Goal: Task Accomplishment & Management: Manage account settings

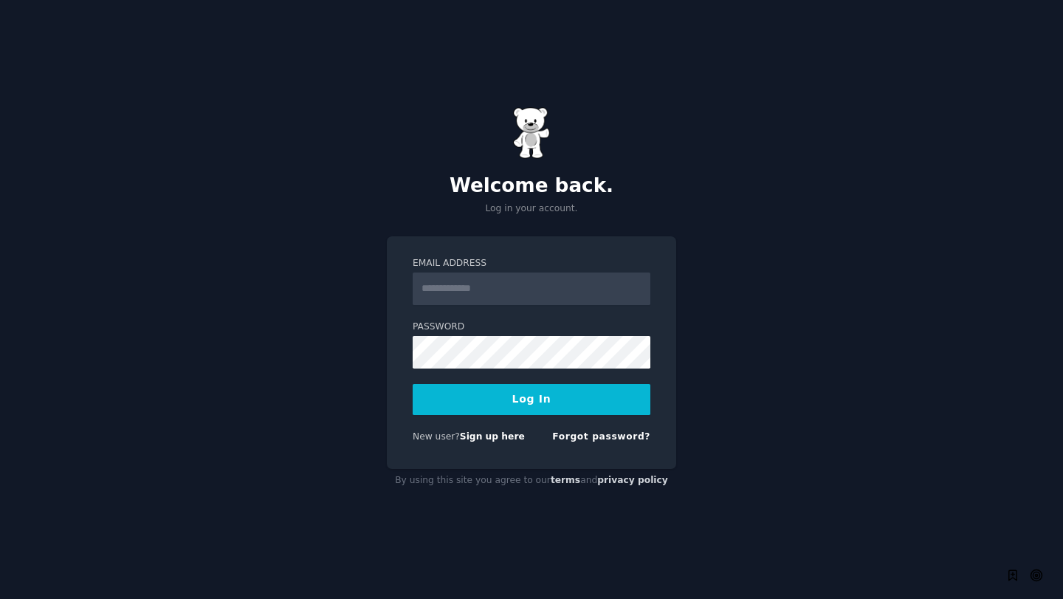
click at [438, 286] on input "Email Address" at bounding box center [532, 288] width 238 height 32
click at [537, 288] on input "Email Address" at bounding box center [532, 288] width 238 height 32
click at [507, 291] on input "Email Address" at bounding box center [532, 288] width 238 height 32
type input "**********"
click at [559, 399] on button "Log In" at bounding box center [532, 399] width 238 height 31
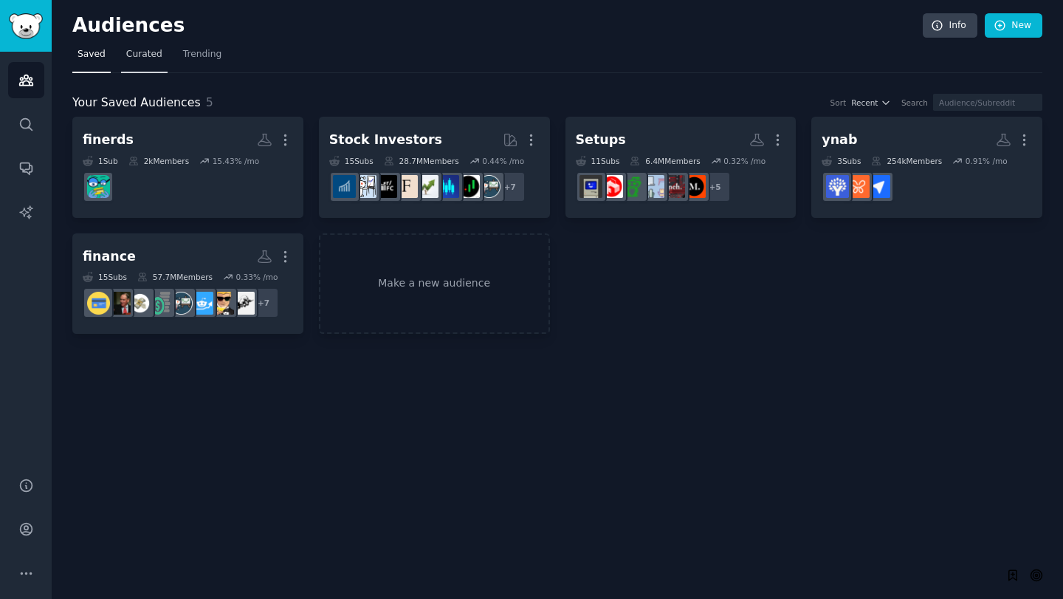
click at [147, 46] on link "Curated" at bounding box center [144, 58] width 46 height 30
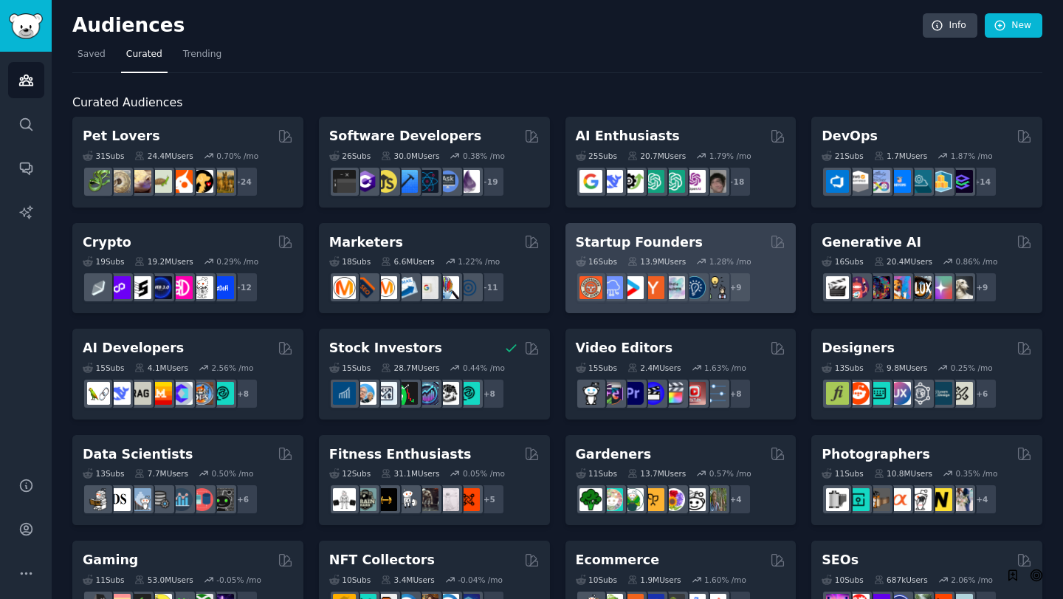
click at [645, 238] on h2 "Startup Founders" at bounding box center [639, 242] width 127 height 18
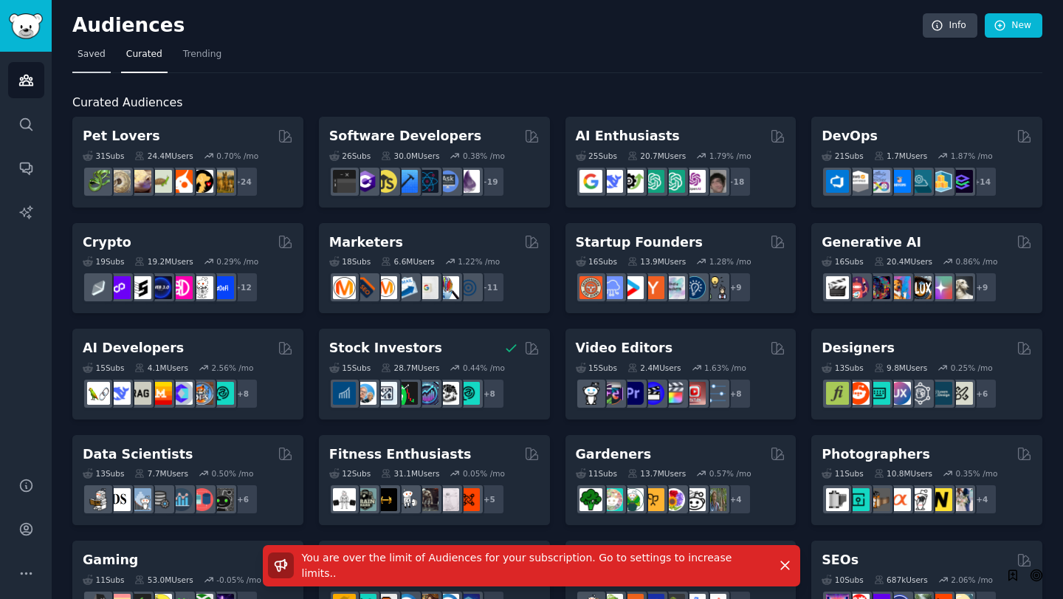
click at [99, 63] on link "Saved" at bounding box center [91, 58] width 38 height 30
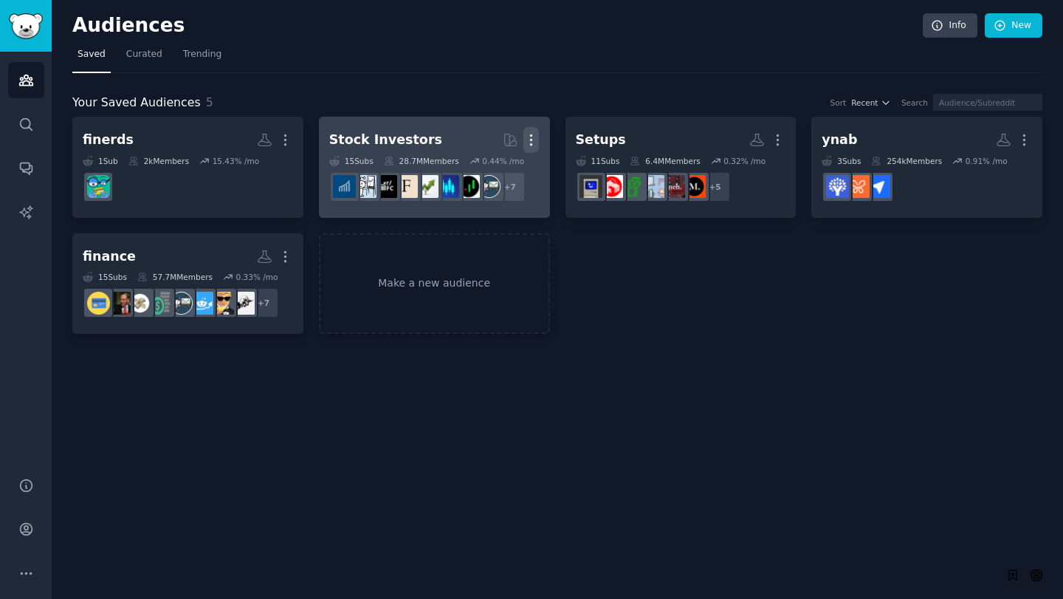
click at [528, 142] on icon "button" at bounding box center [530, 139] width 15 height 15
click at [497, 170] on p "Delete" at bounding box center [491, 170] width 34 height 15
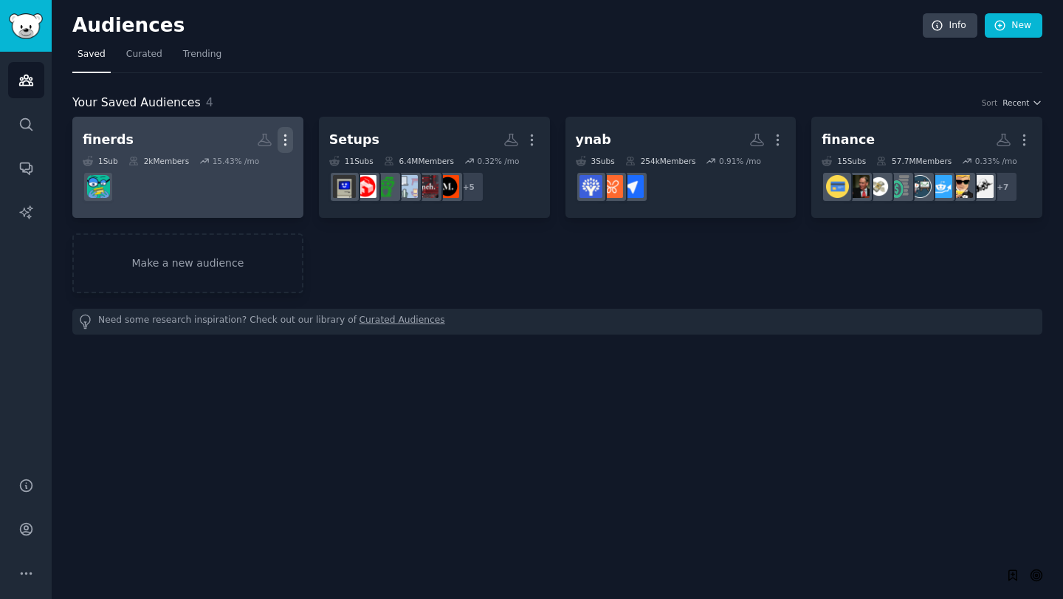
click at [284, 138] on icon "button" at bounding box center [284, 139] width 15 height 15
click at [242, 171] on p "Delete" at bounding box center [245, 170] width 34 height 15
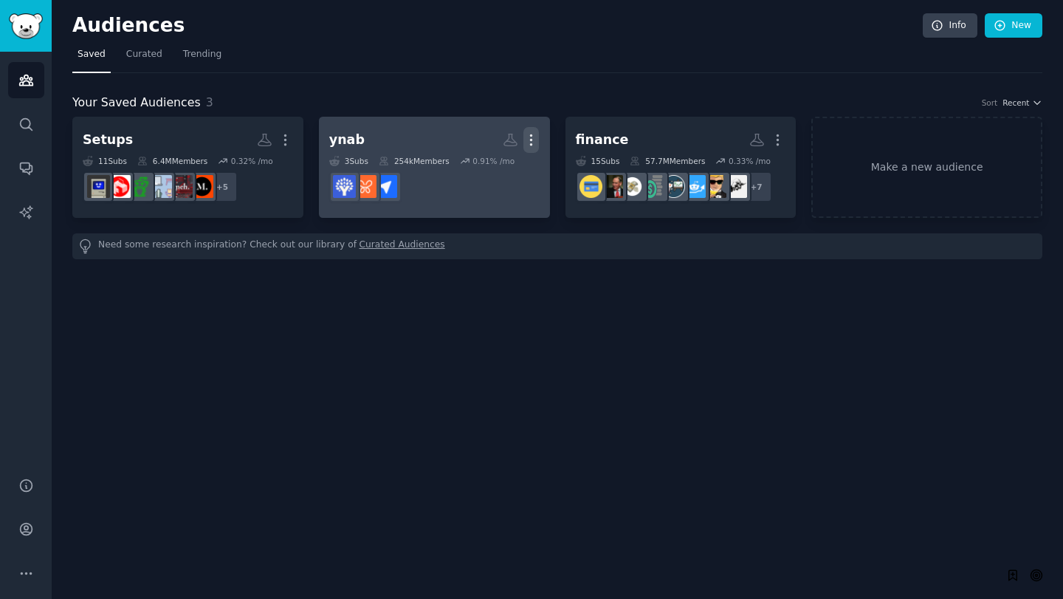
click at [534, 134] on icon "button" at bounding box center [530, 139] width 15 height 15
click at [489, 171] on p "Delete" at bounding box center [491, 170] width 34 height 15
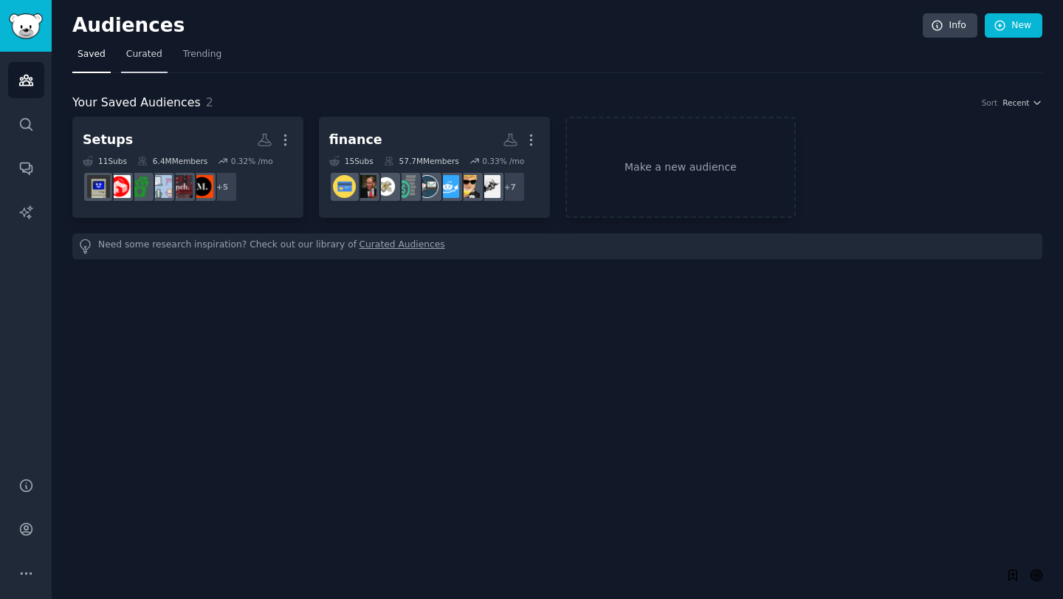
click at [136, 54] on span "Curated" at bounding box center [144, 54] width 36 height 13
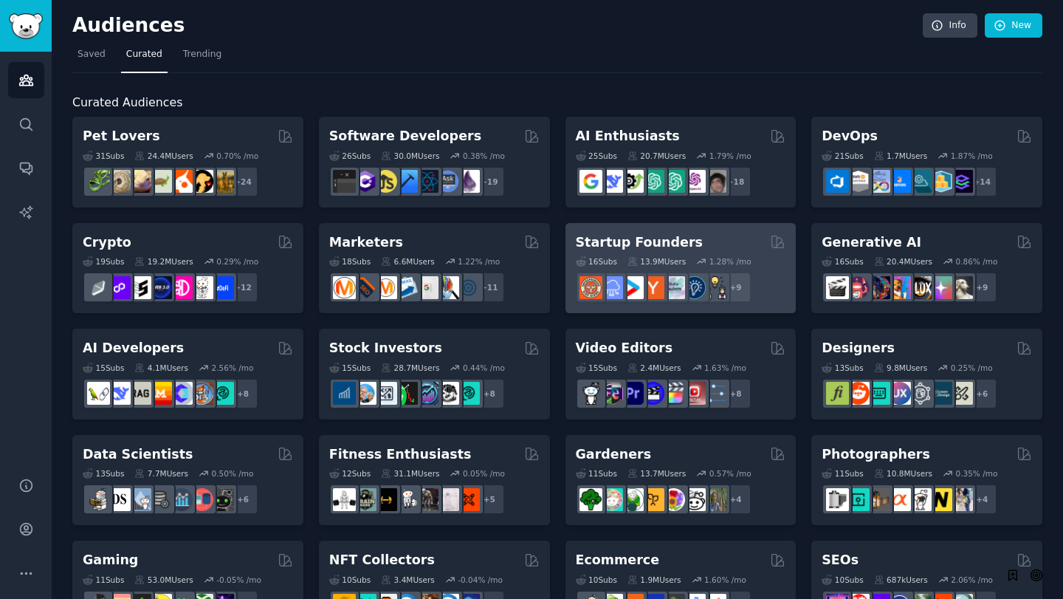
click at [631, 238] on h2 "Startup Founders" at bounding box center [639, 242] width 127 height 18
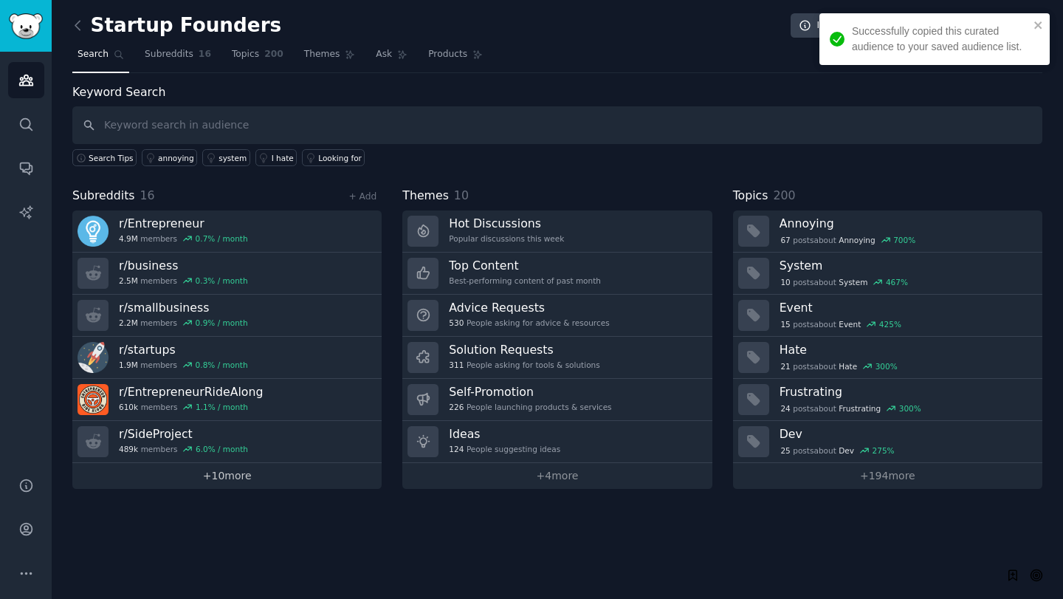
click at [261, 475] on link "+ 10 more" at bounding box center [226, 476] width 309 height 26
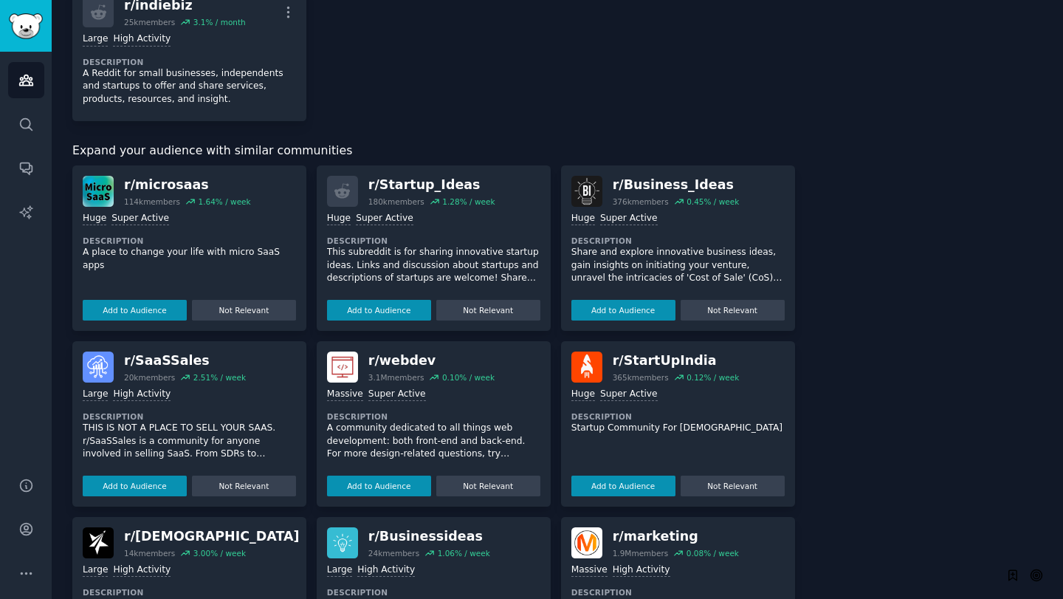
scroll to position [858, 0]
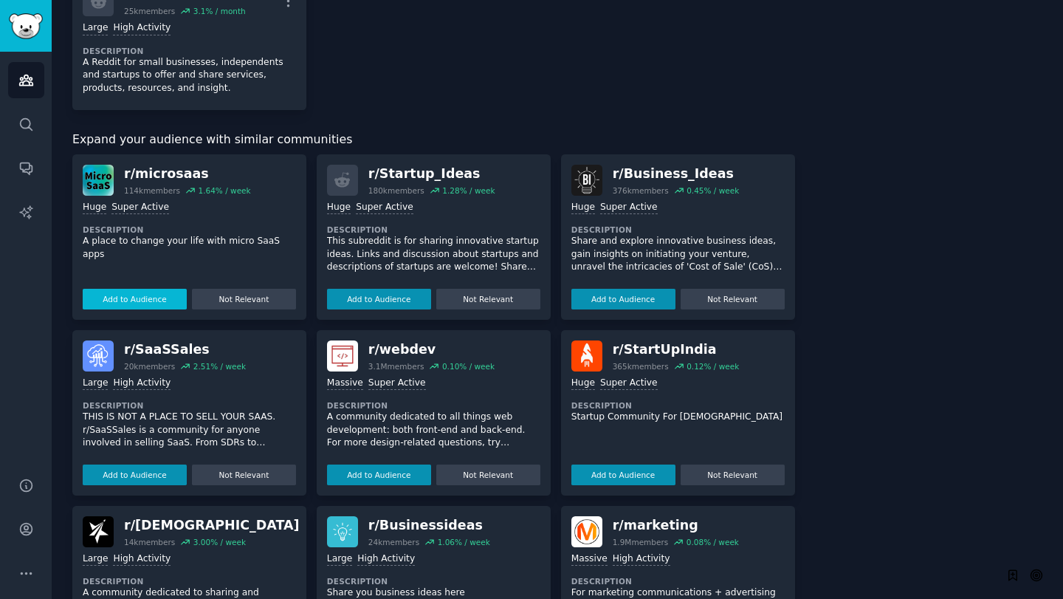
click at [131, 292] on button "Add to Audience" at bounding box center [135, 299] width 104 height 21
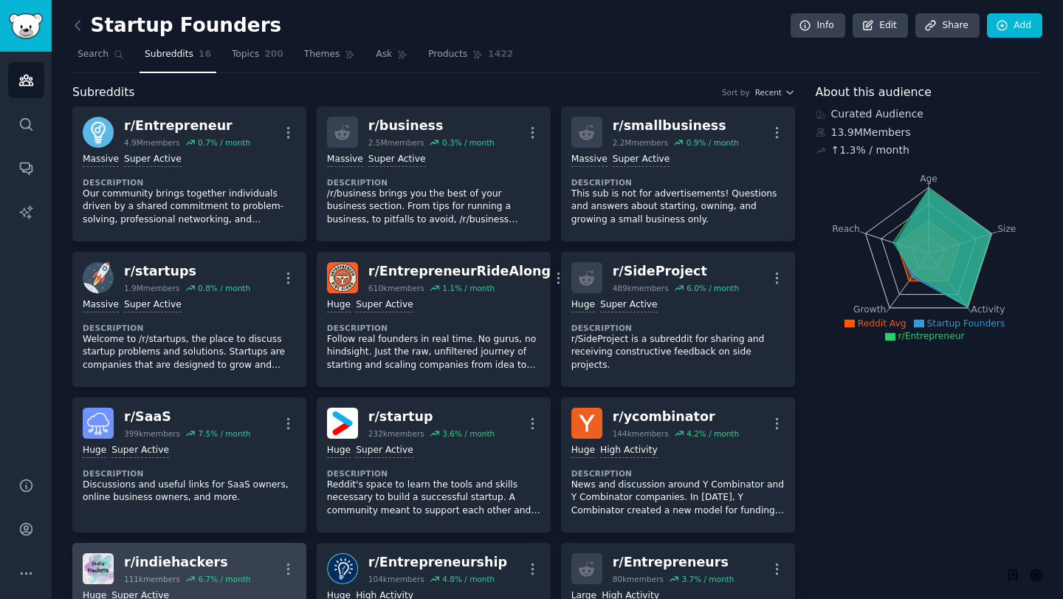
scroll to position [390, 0]
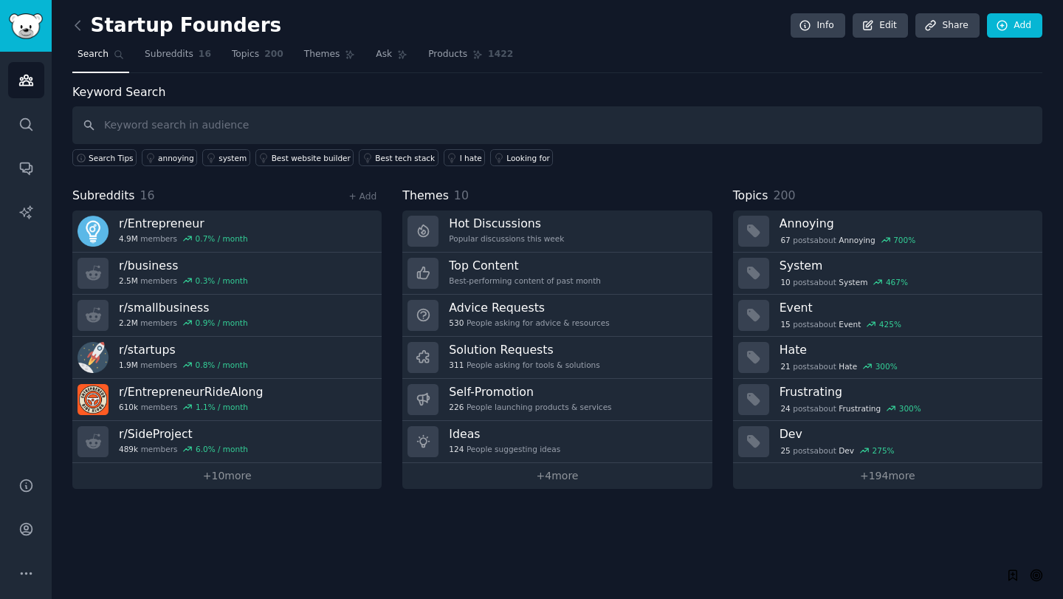
click at [171, 488] on div "Startup Founders Info Edit Share Add Search Subreddits 16 Topics 200 Themes Ask…" at bounding box center [557, 299] width 1011 height 599
click at [207, 474] on link "+ 10 more" at bounding box center [226, 476] width 309 height 26
click at [365, 195] on link "+ Add" at bounding box center [362, 196] width 28 height 10
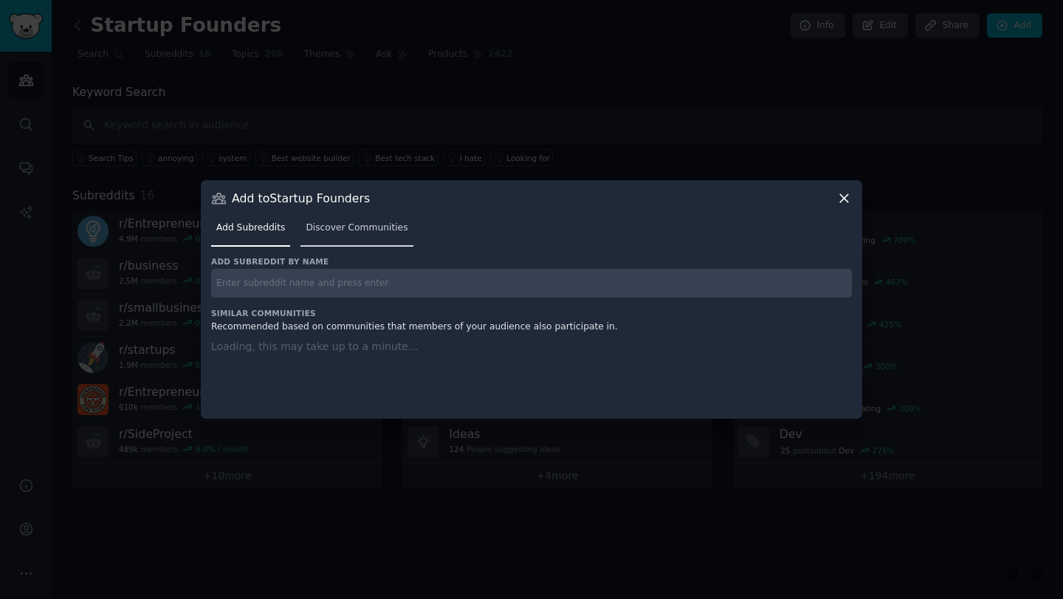
click at [357, 227] on span "Discover Communities" at bounding box center [357, 227] width 102 height 13
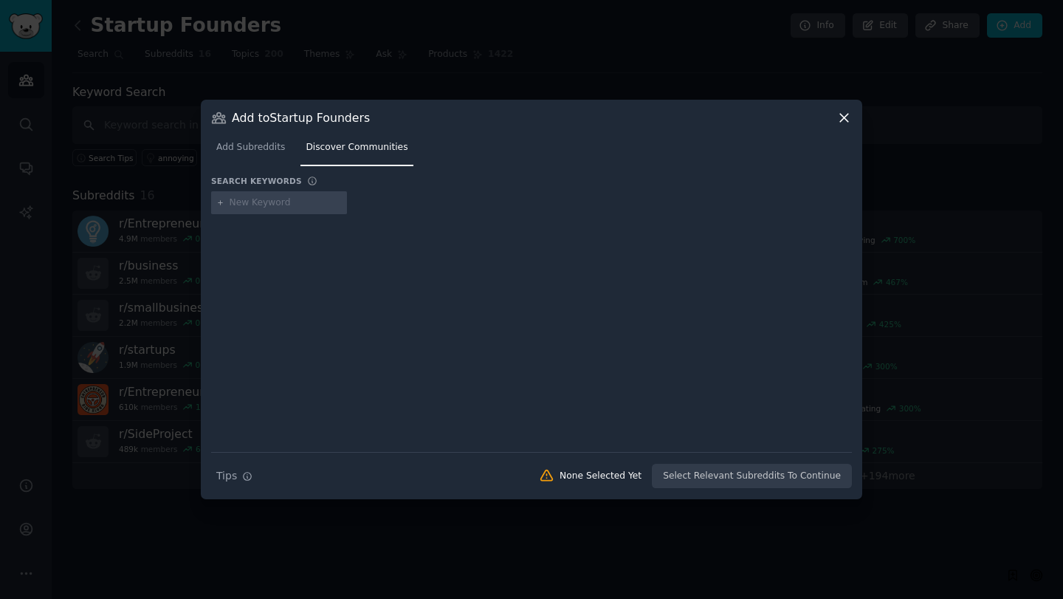
click at [168, 362] on div at bounding box center [531, 299] width 1063 height 599
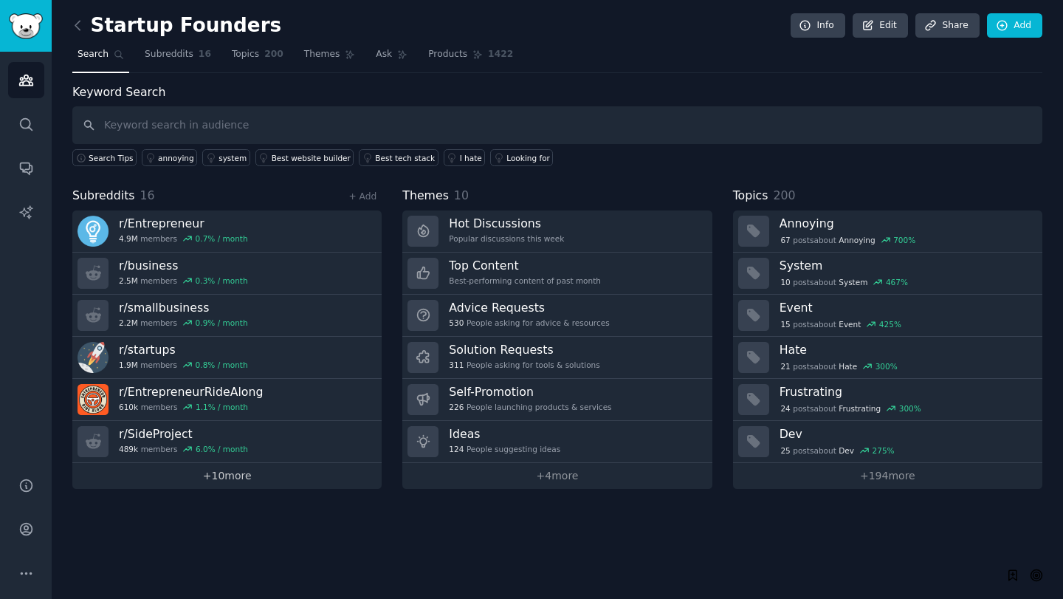
click at [206, 475] on link "+ 10 more" at bounding box center [226, 476] width 309 height 26
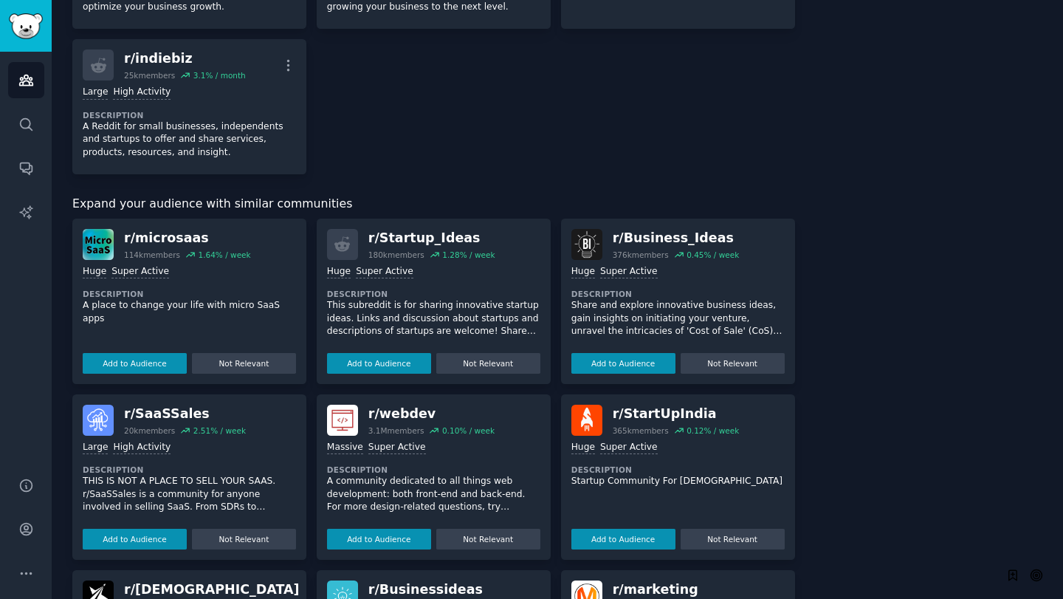
scroll to position [793, 0]
click at [171, 365] on button "Add to Audience" at bounding box center [135, 364] width 104 height 21
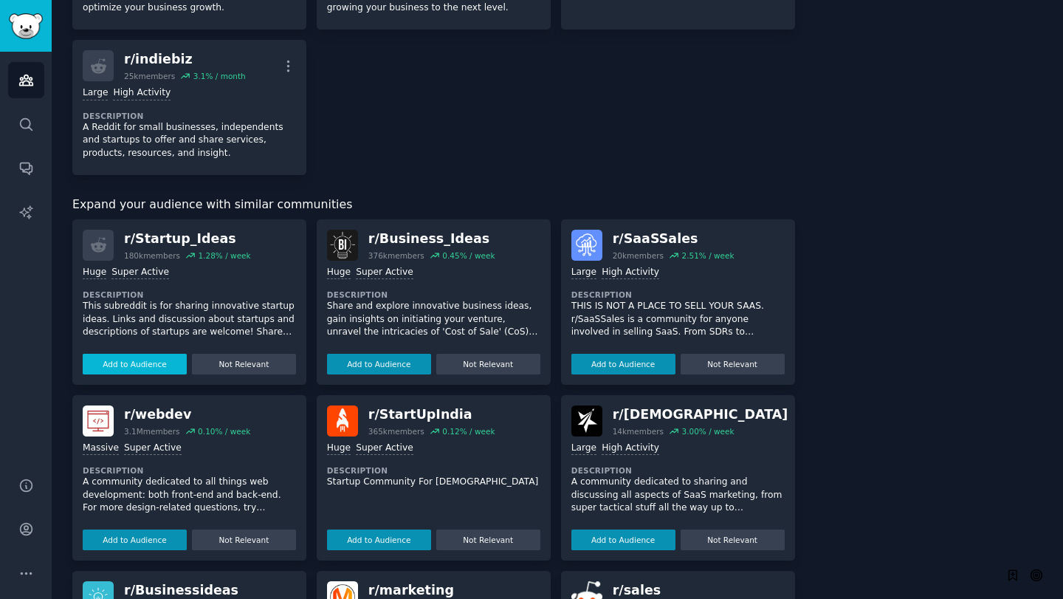
click at [170, 363] on button "Add to Audience" at bounding box center [135, 364] width 104 height 21
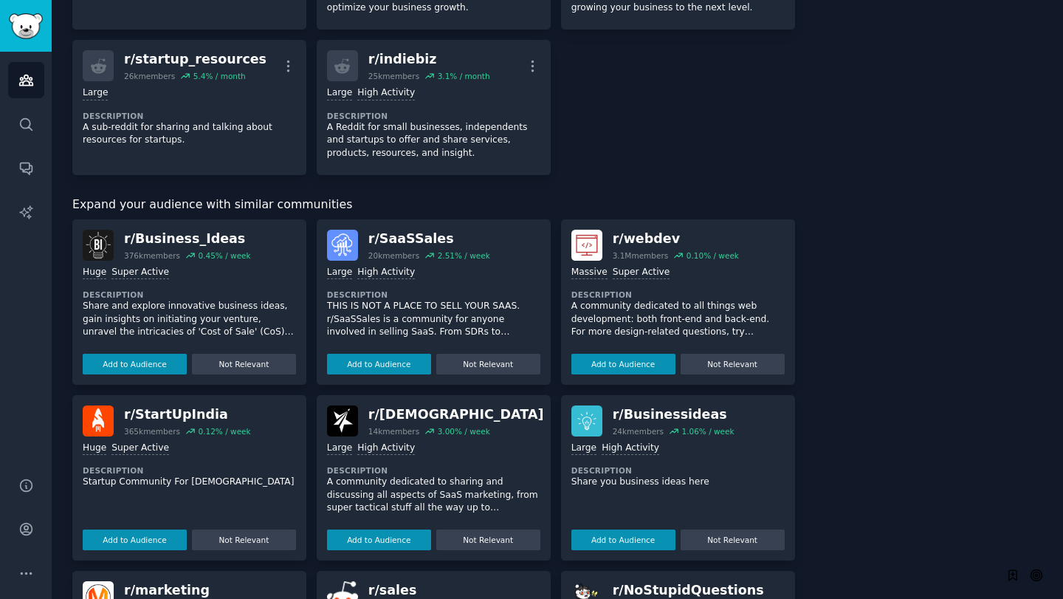
click at [170, 363] on button "Add to Audience" at bounding box center [135, 364] width 104 height 21
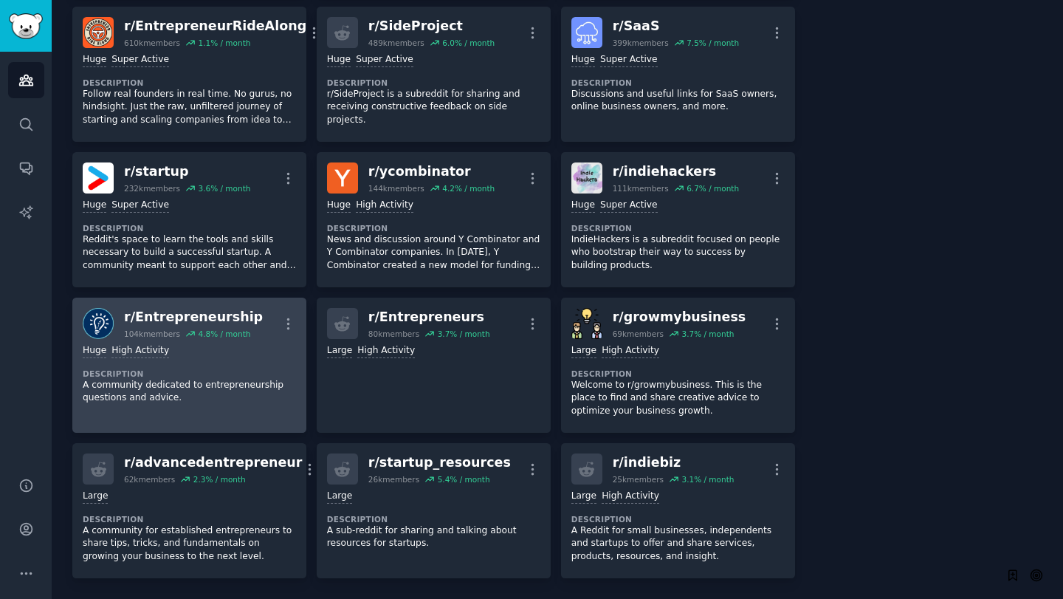
scroll to position [0, 0]
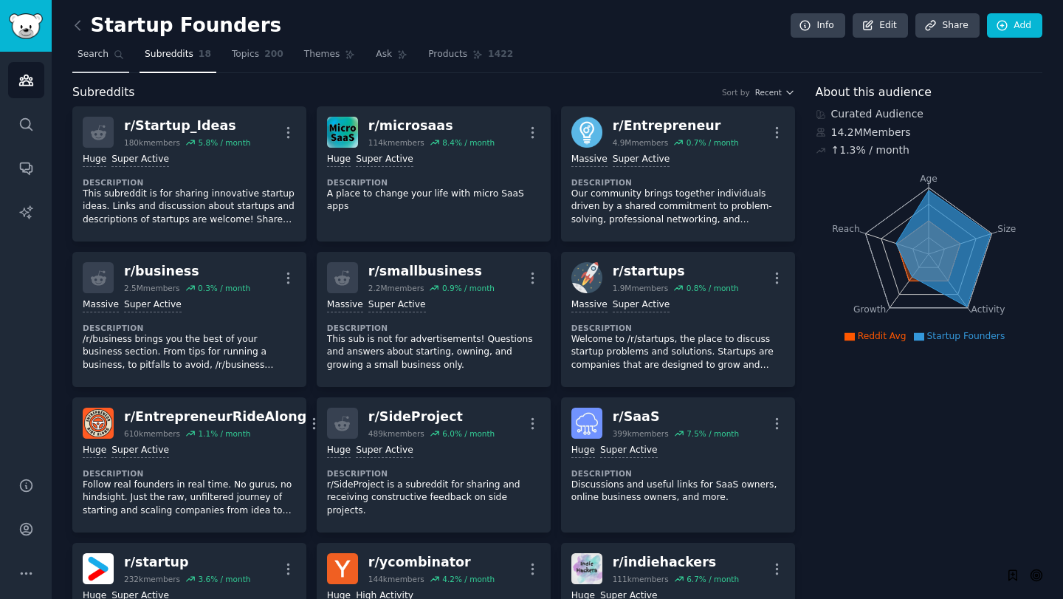
click at [105, 56] on span "Search" at bounding box center [92, 54] width 31 height 13
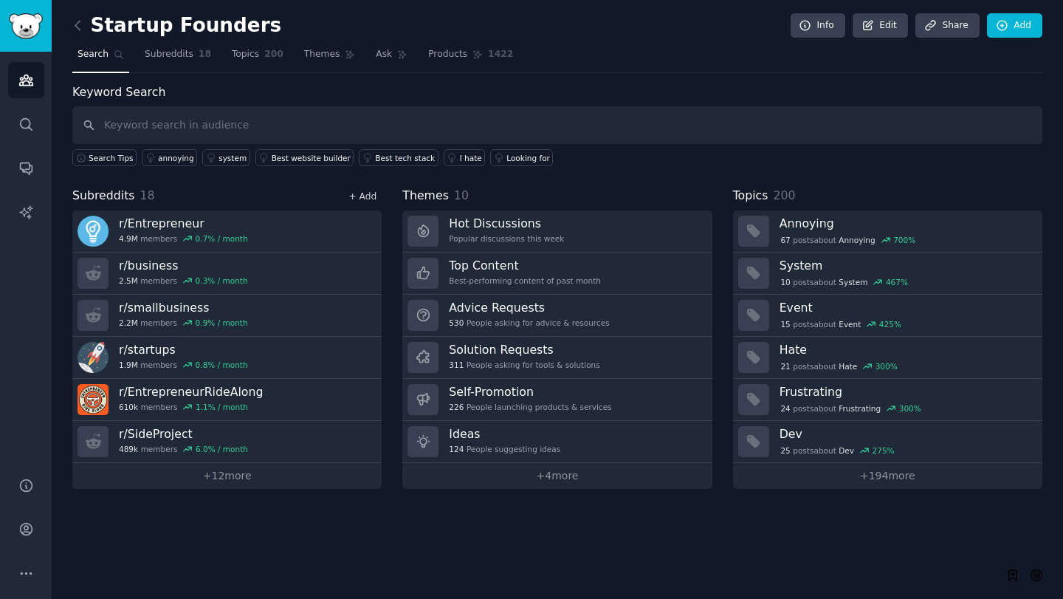
click at [362, 191] on link "+ Add" at bounding box center [362, 196] width 28 height 10
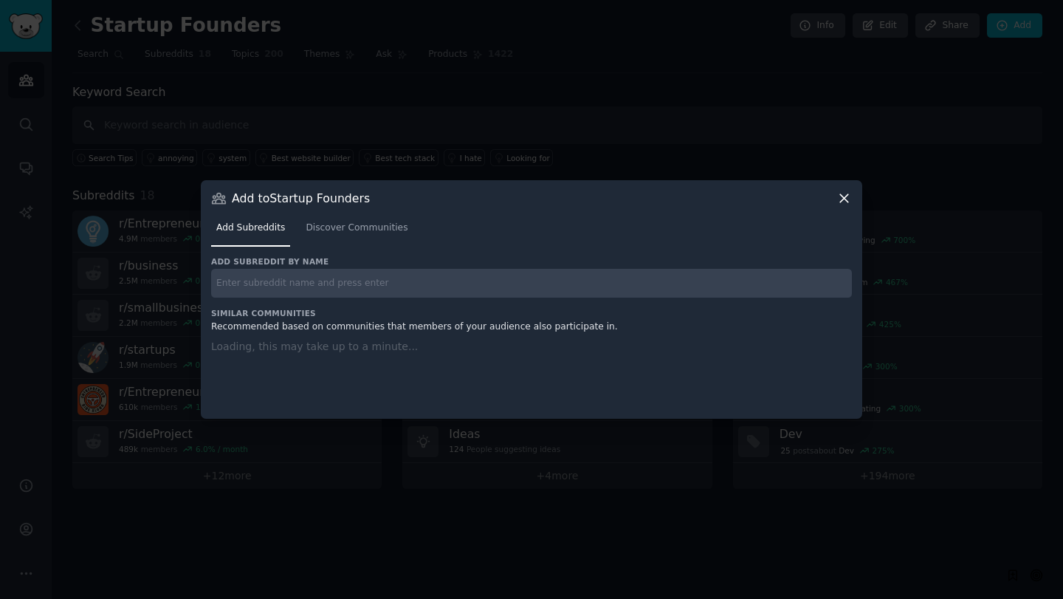
click at [304, 160] on div at bounding box center [531, 299] width 1063 height 599
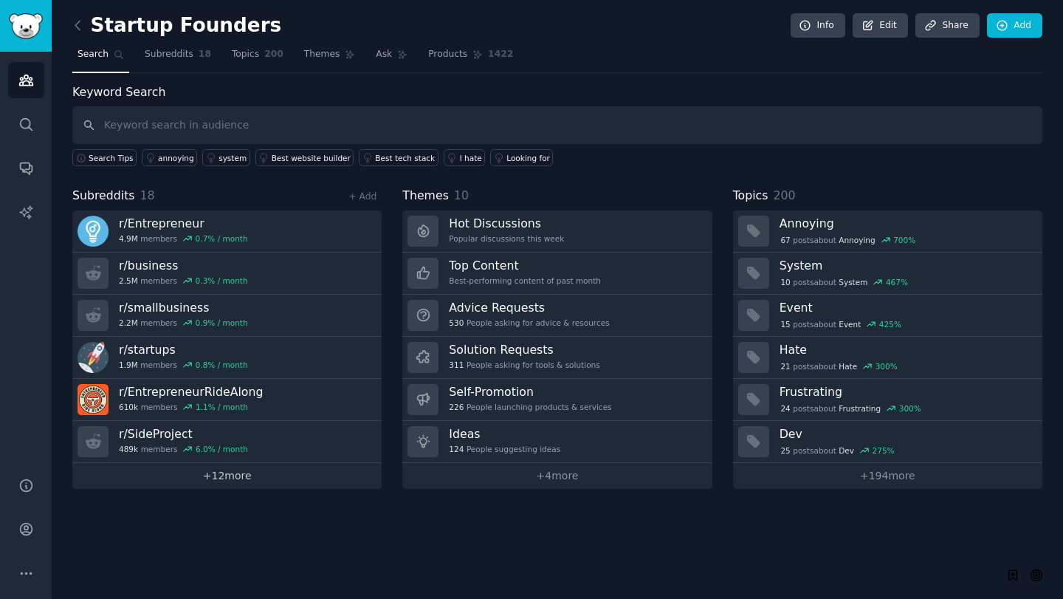
click at [227, 468] on link "+ 12 more" at bounding box center [226, 476] width 309 height 26
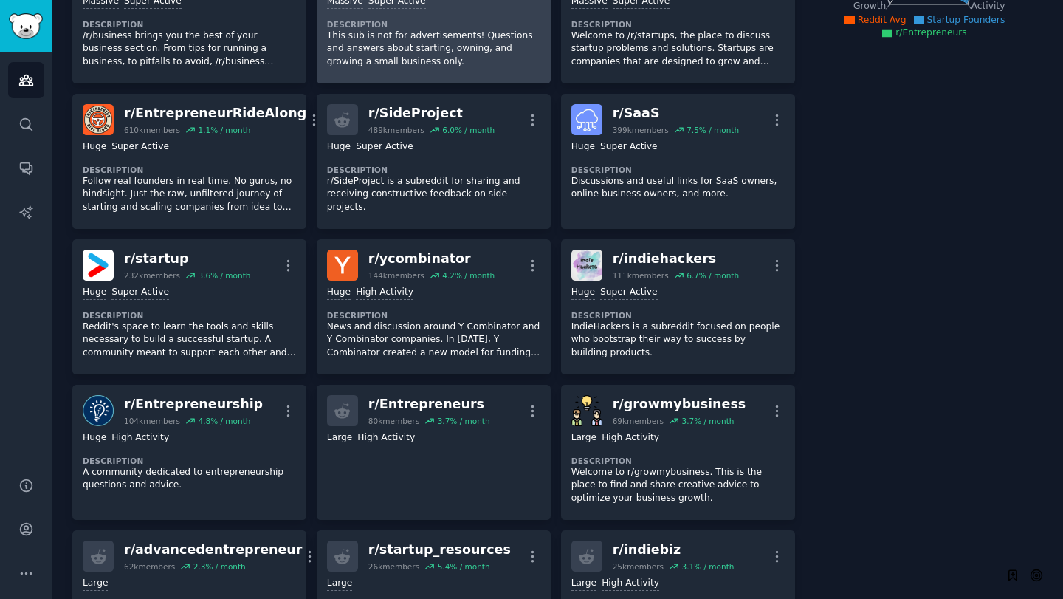
scroll to position [390, 0]
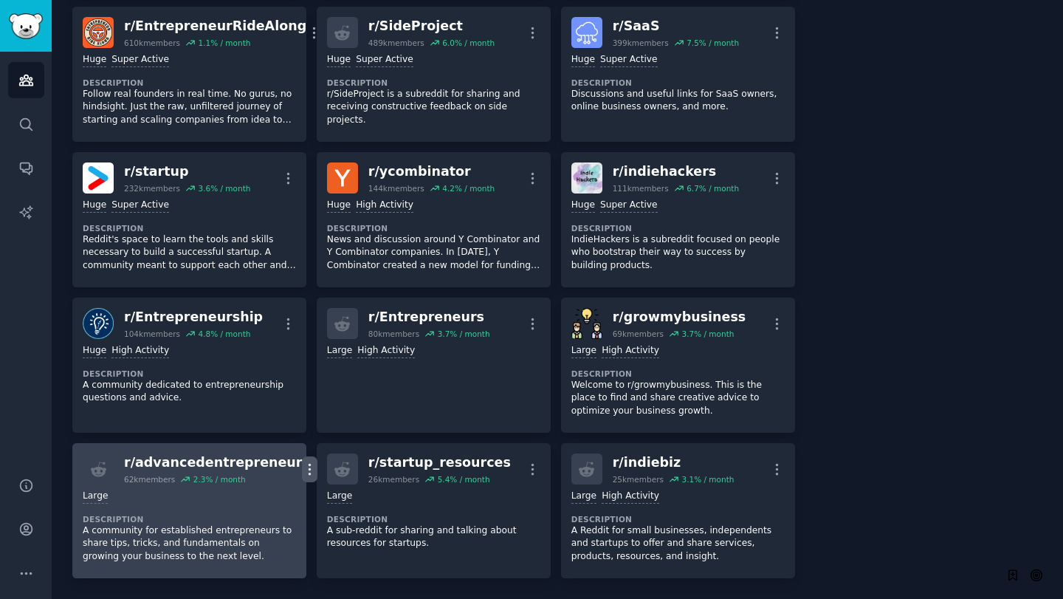
click at [302, 469] on icon "button" at bounding box center [309, 468] width 15 height 15
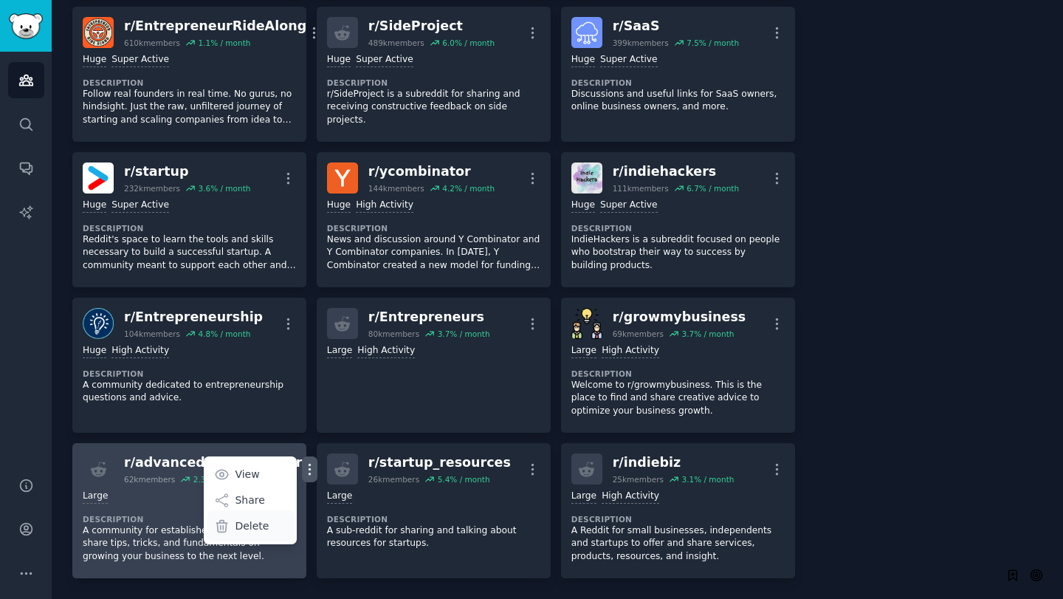
click at [248, 526] on div "Delete" at bounding box center [251, 525] width 88 height 31
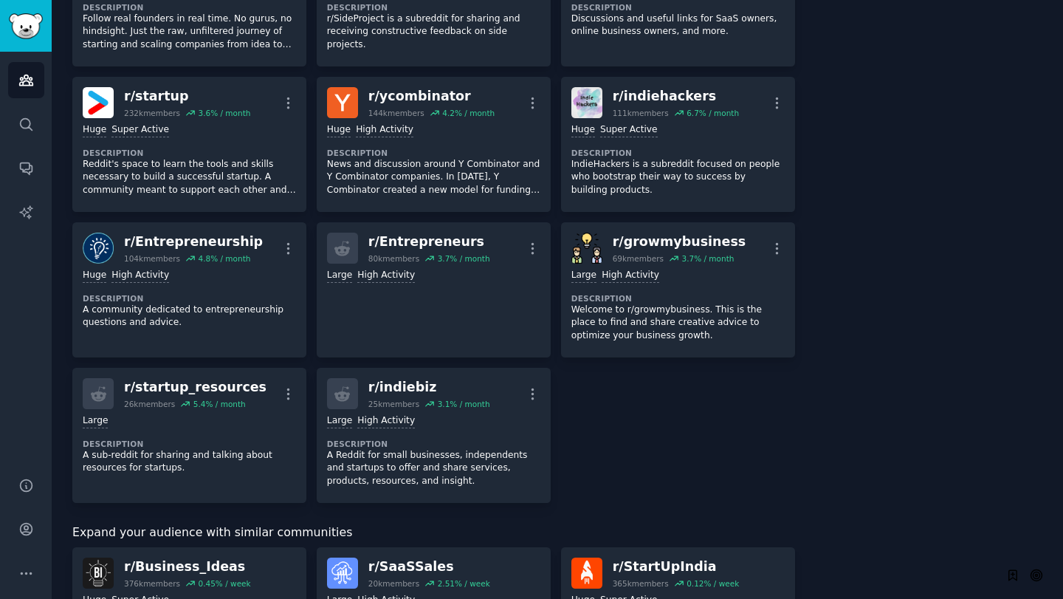
scroll to position [467, 0]
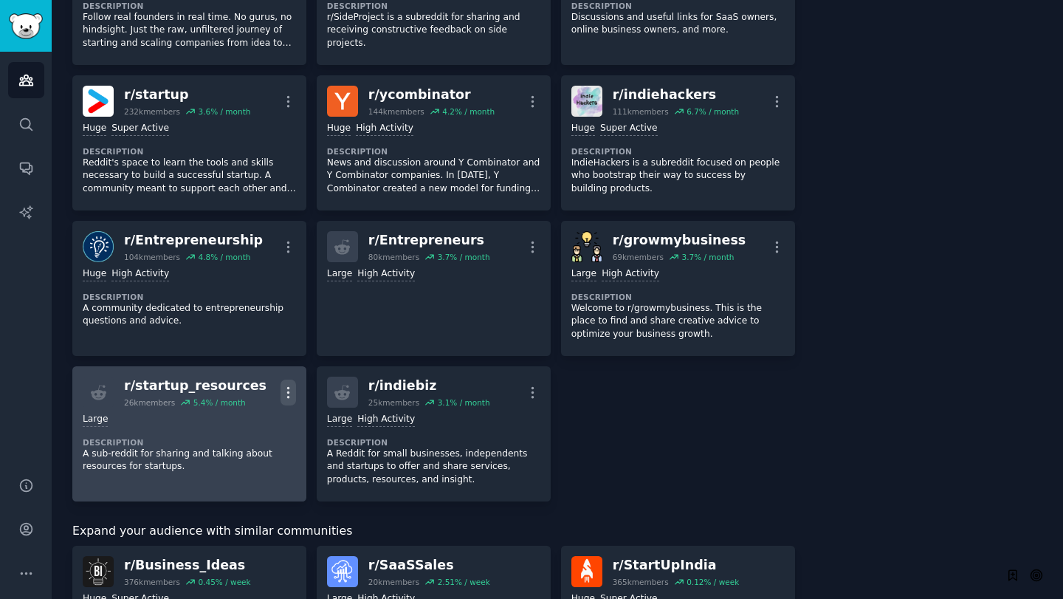
click at [291, 399] on icon "button" at bounding box center [287, 392] width 15 height 15
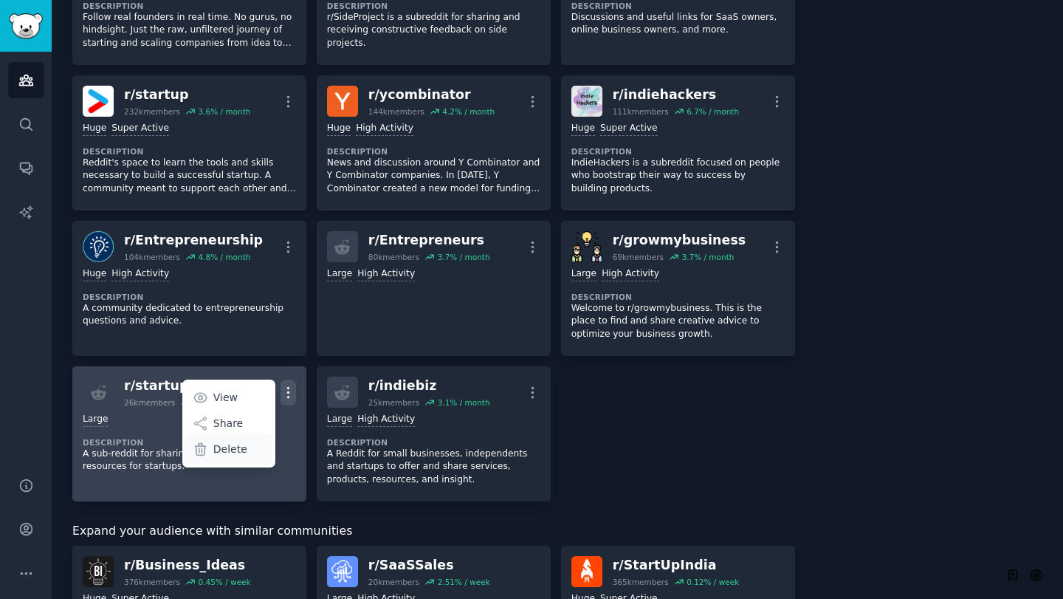
click at [245, 449] on div "Delete" at bounding box center [229, 448] width 88 height 31
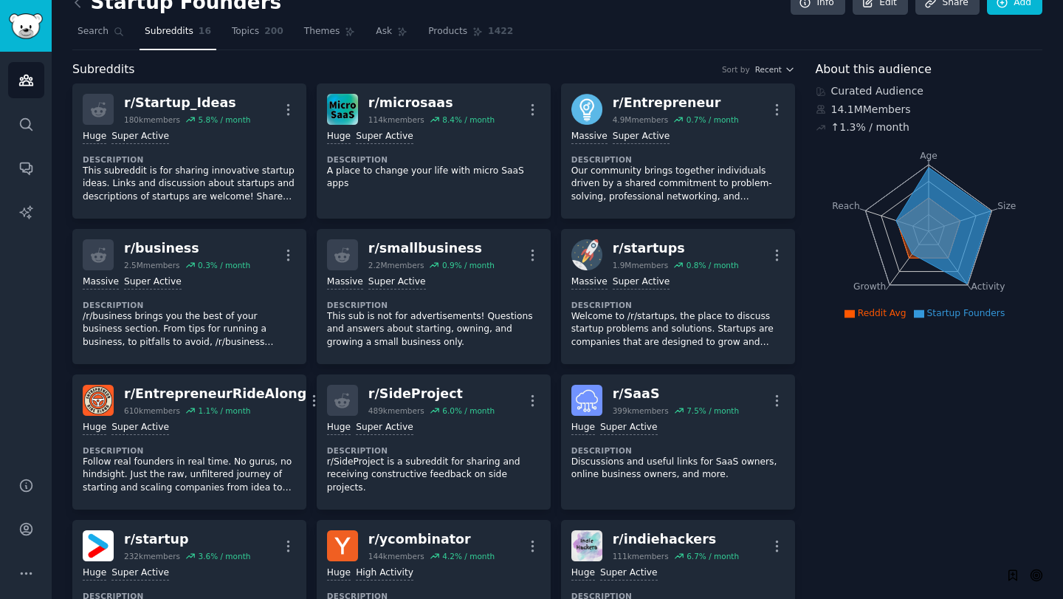
scroll to position [0, 0]
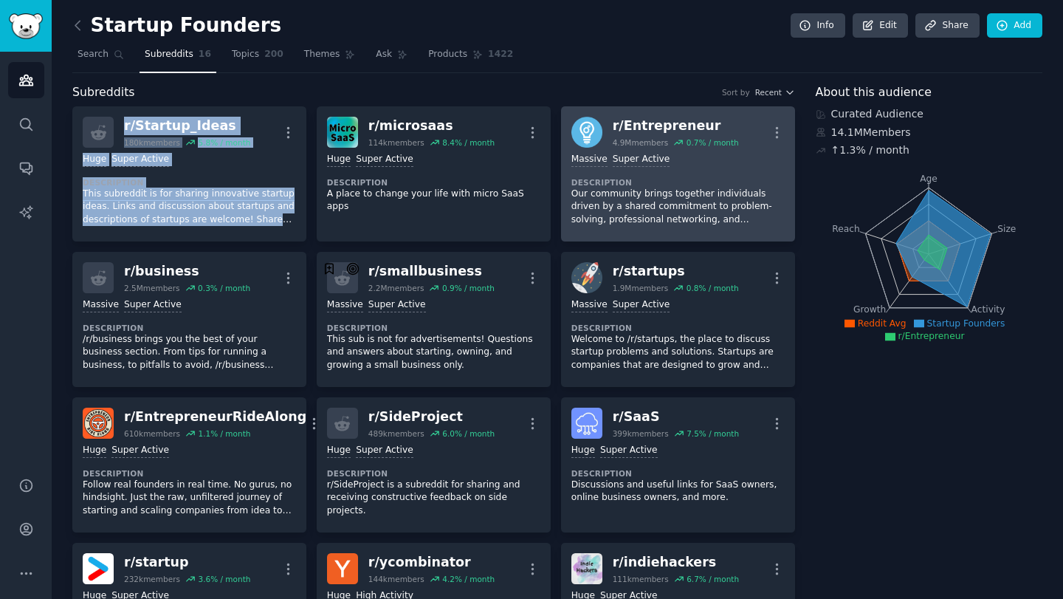
click at [630, 124] on div "r/ Entrepreneur" at bounding box center [676, 126] width 126 height 18
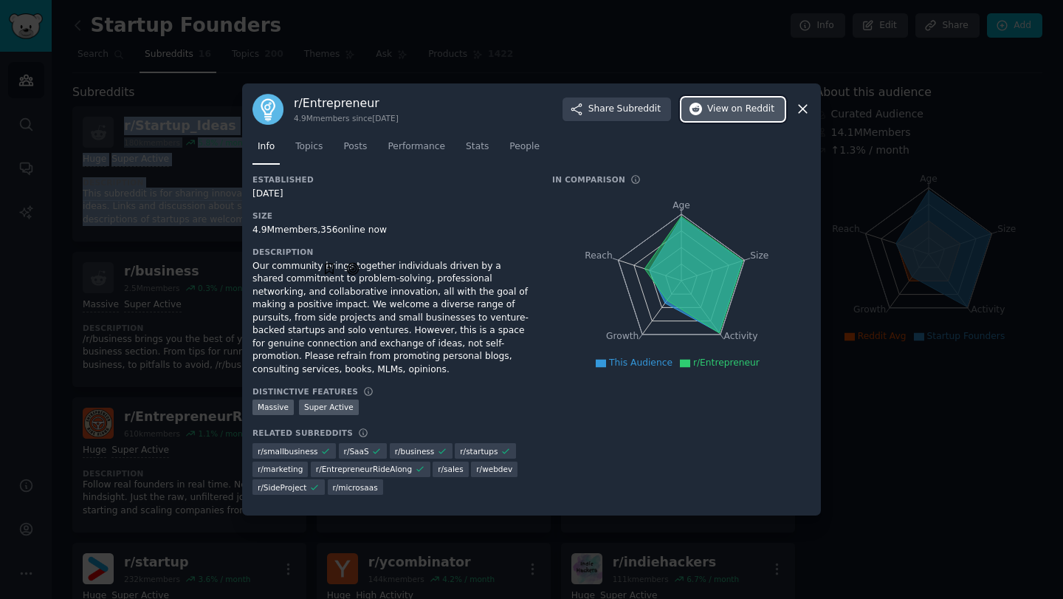
click at [702, 113] on icon "button" at bounding box center [695, 109] width 13 height 13
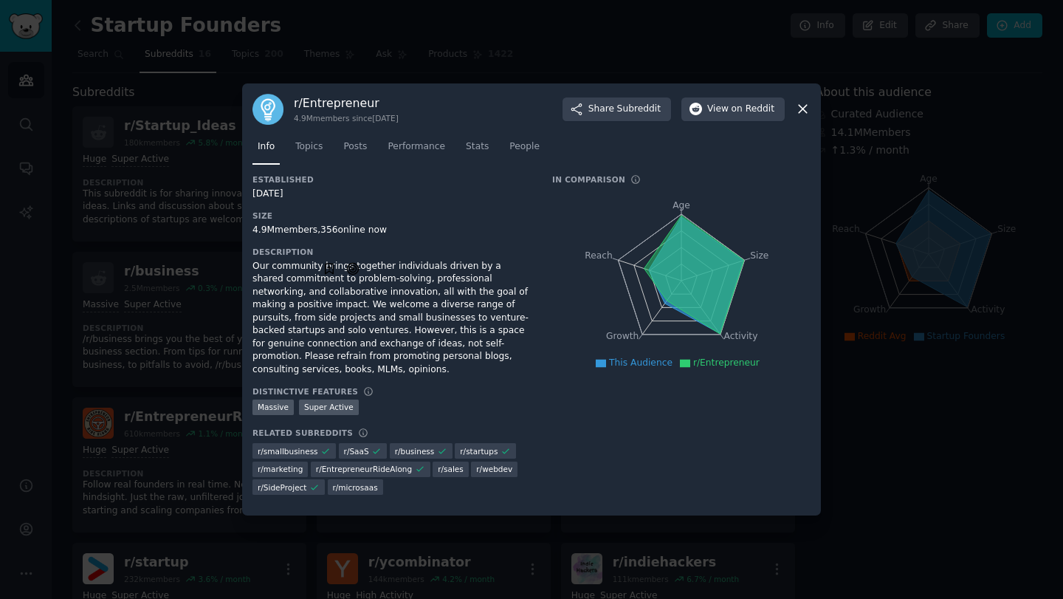
click at [531, 49] on div at bounding box center [531, 299] width 1063 height 599
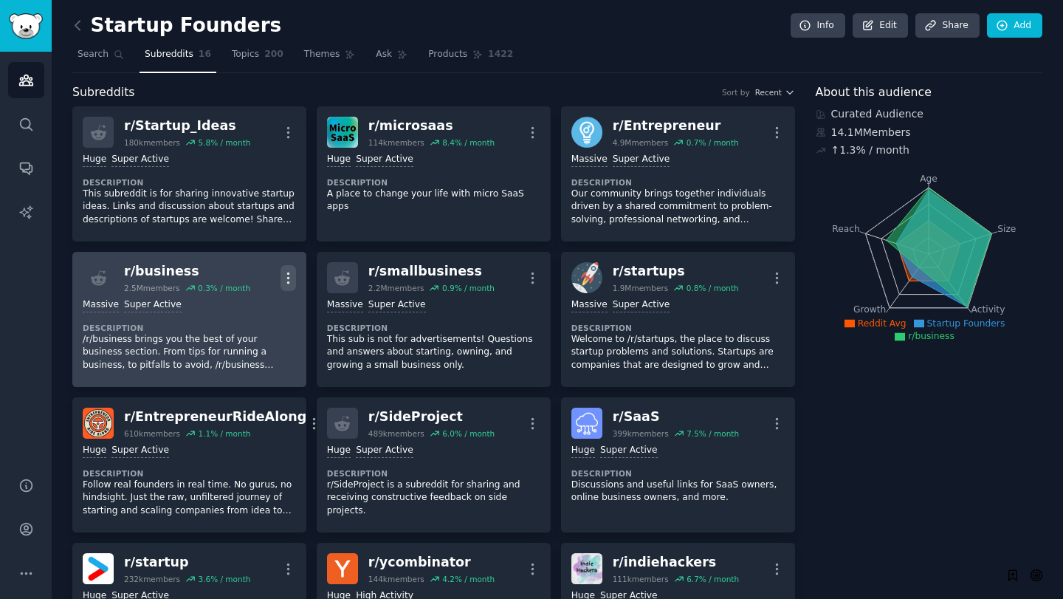
click at [285, 274] on icon "button" at bounding box center [287, 277] width 15 height 15
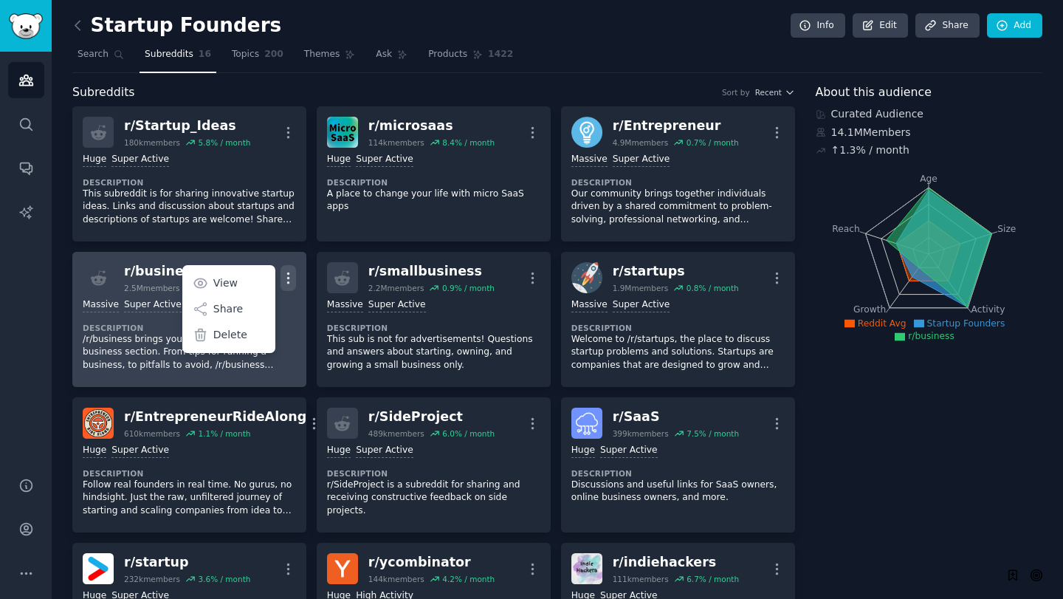
click at [154, 262] on div "r/ business" at bounding box center [187, 271] width 126 height 18
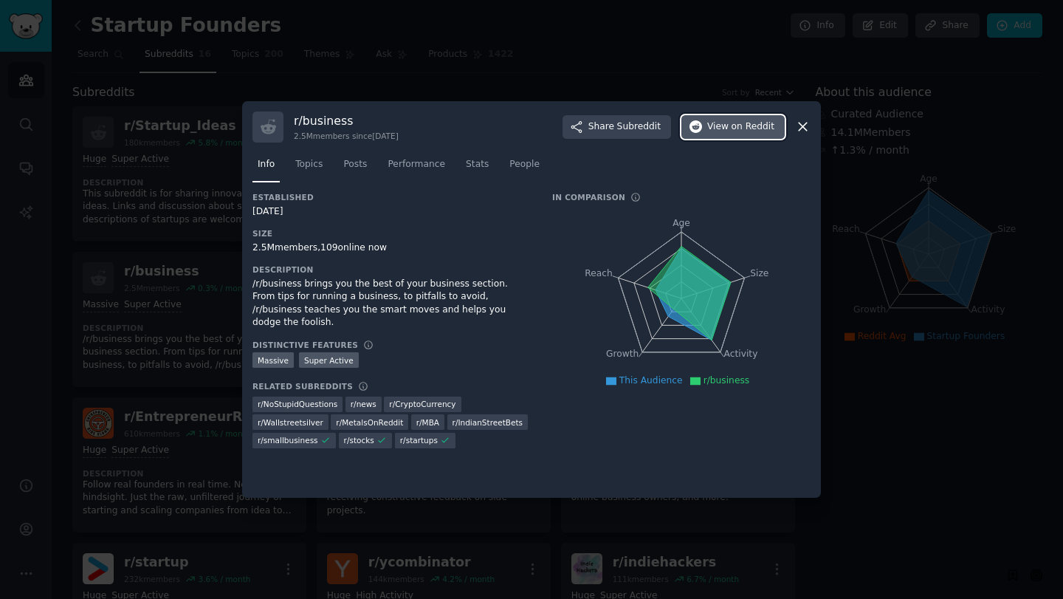
click at [724, 123] on span "View on Reddit" at bounding box center [740, 126] width 67 height 13
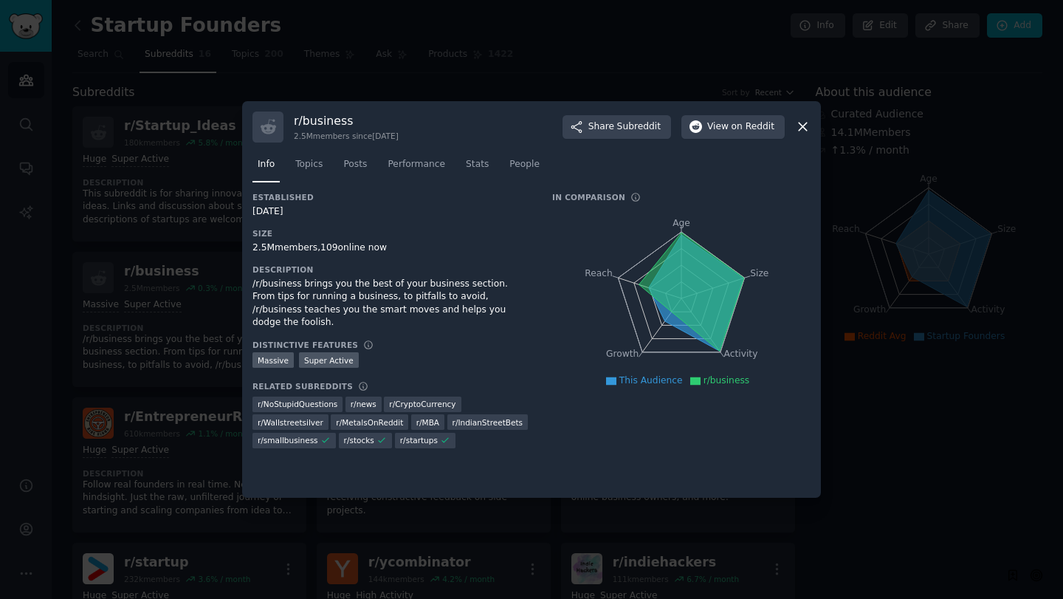
click at [219, 288] on div at bounding box center [531, 299] width 1063 height 599
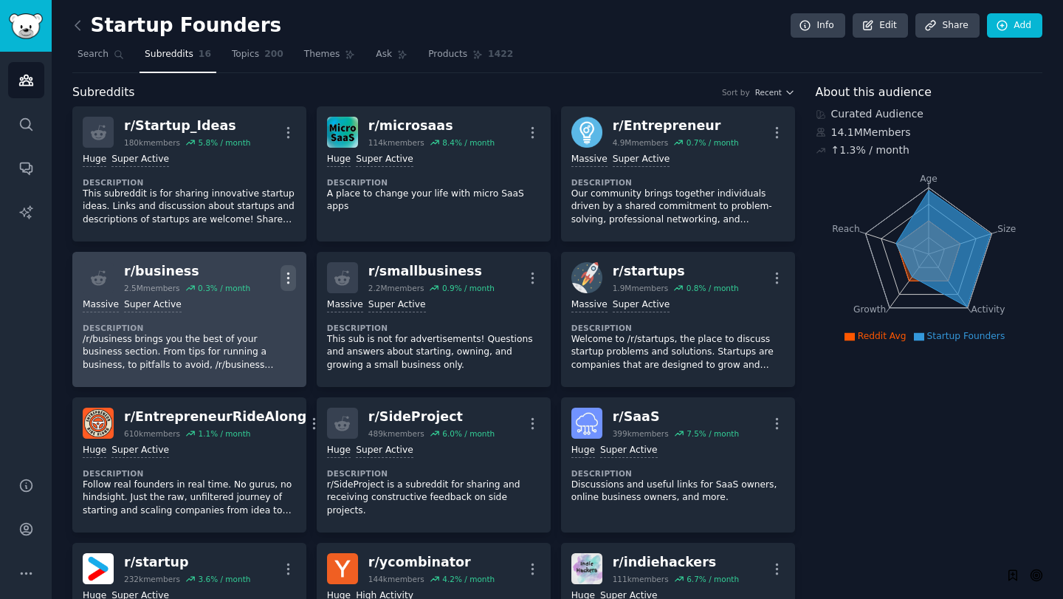
click at [287, 268] on button "More" at bounding box center [287, 278] width 15 height 26
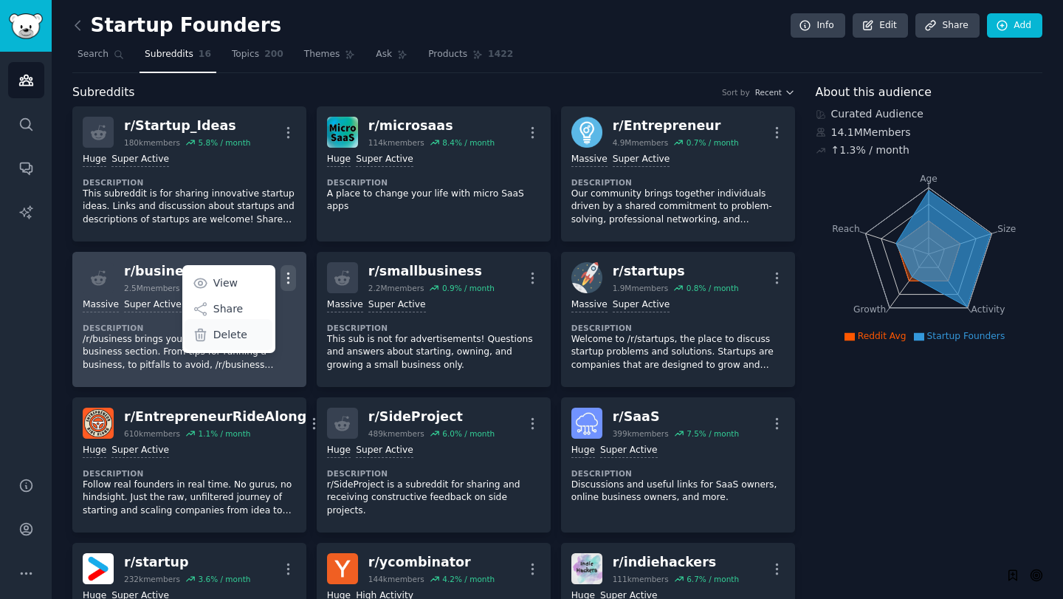
click at [244, 329] on div "Delete" at bounding box center [229, 334] width 88 height 31
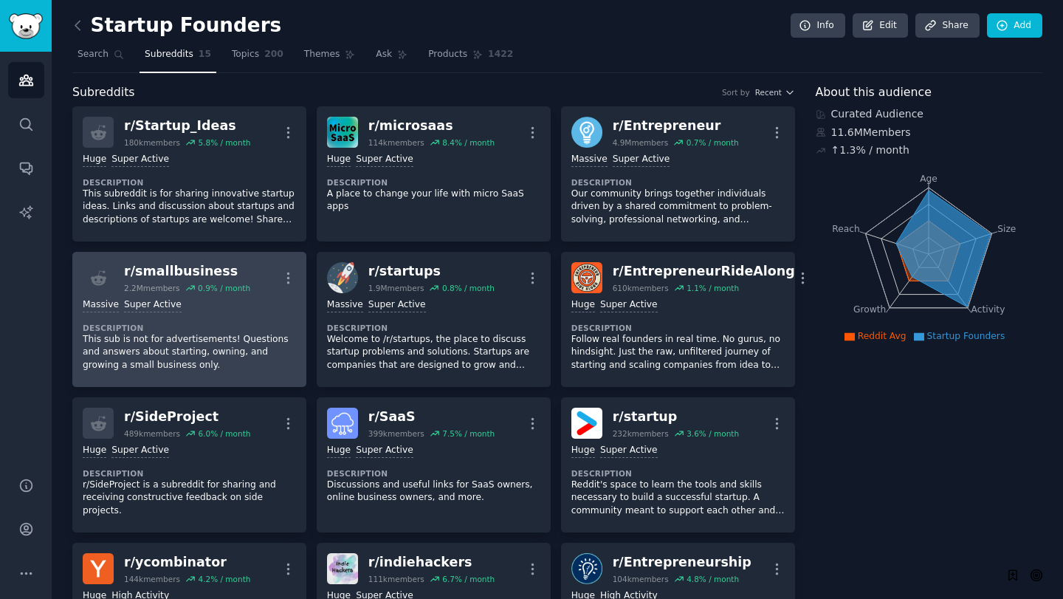
click at [228, 285] on div "0.9 % / month" at bounding box center [224, 288] width 52 height 10
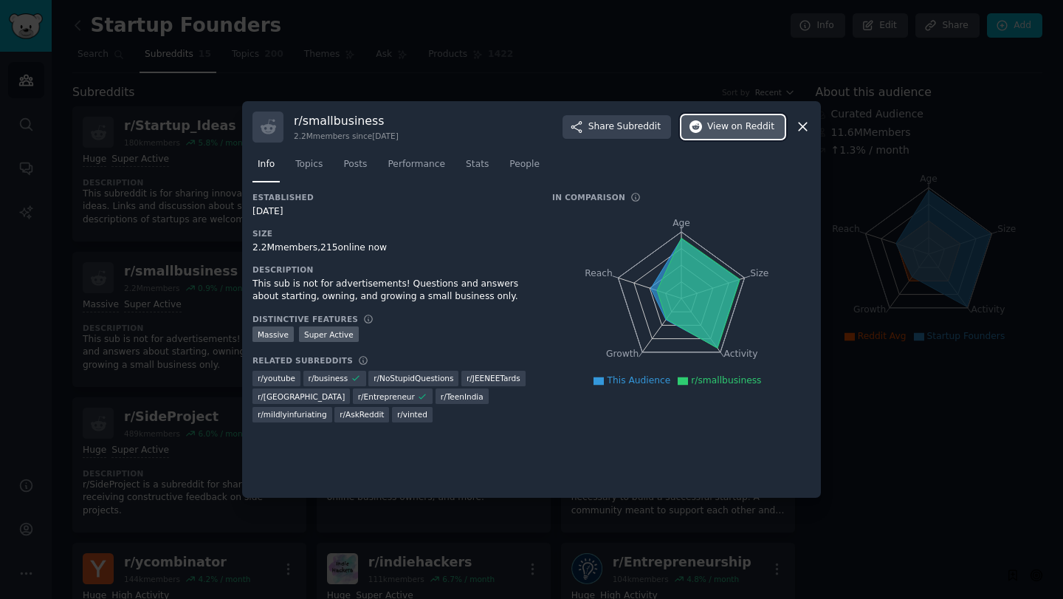
click at [723, 123] on span "View on Reddit" at bounding box center [740, 126] width 67 height 13
click at [523, 63] on div at bounding box center [531, 299] width 1063 height 599
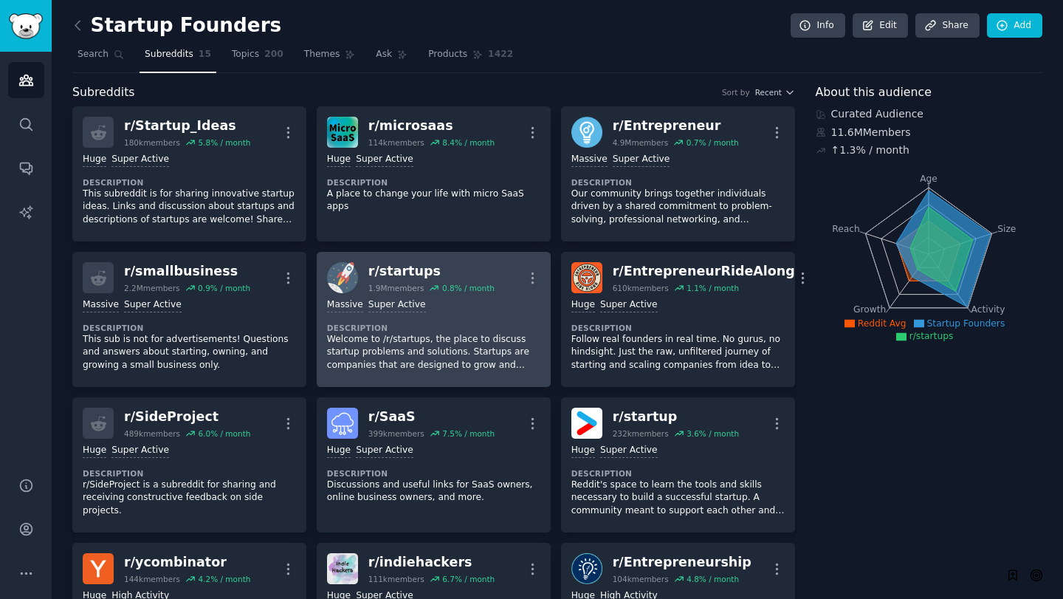
click at [407, 272] on div "r/ startups" at bounding box center [431, 271] width 126 height 18
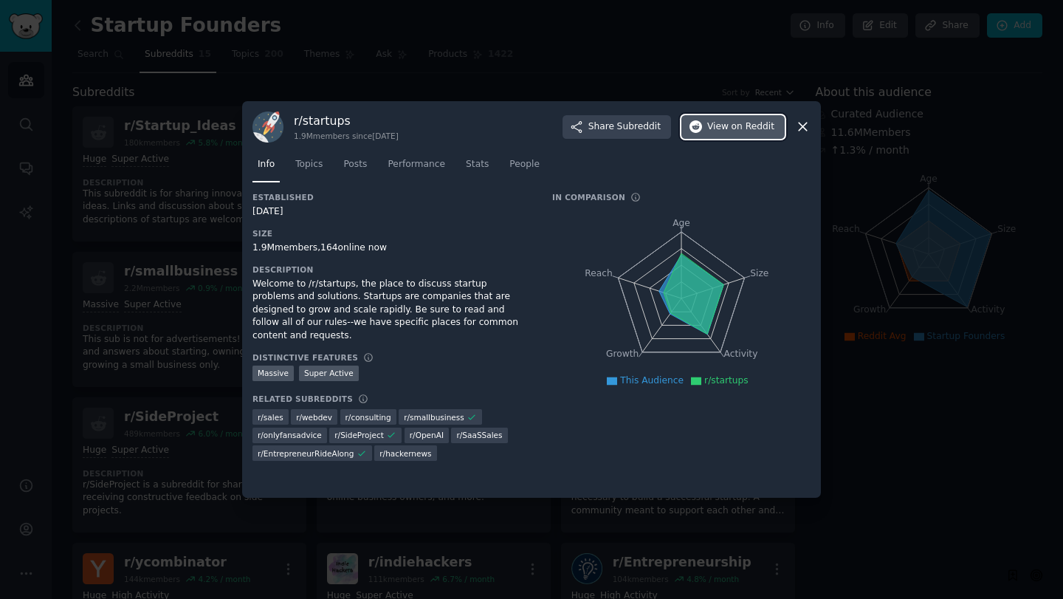
click at [714, 134] on button "View on Reddit" at bounding box center [732, 127] width 103 height 24
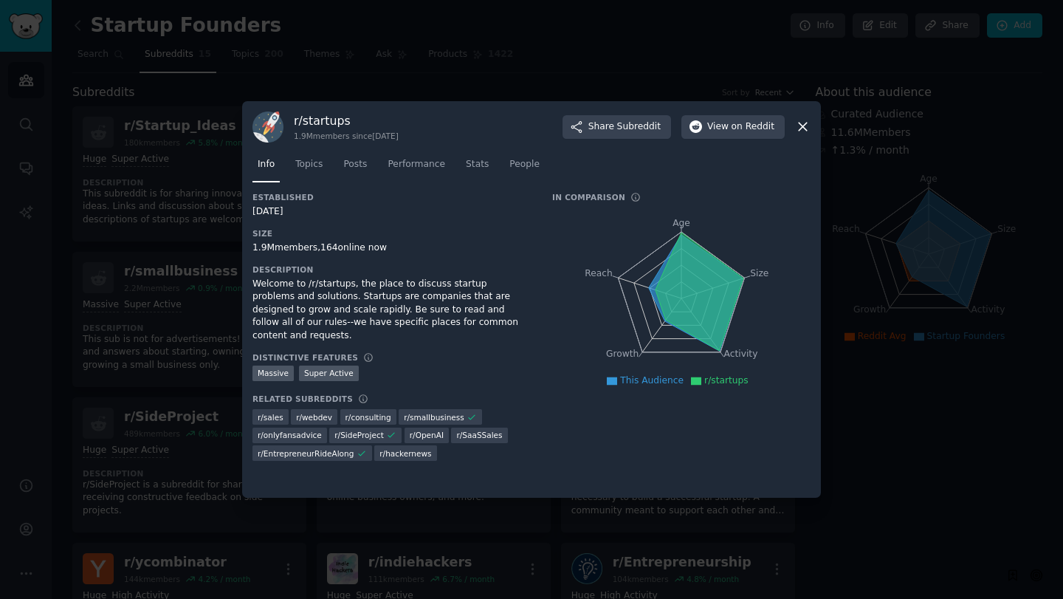
click at [581, 72] on div at bounding box center [531, 299] width 1063 height 599
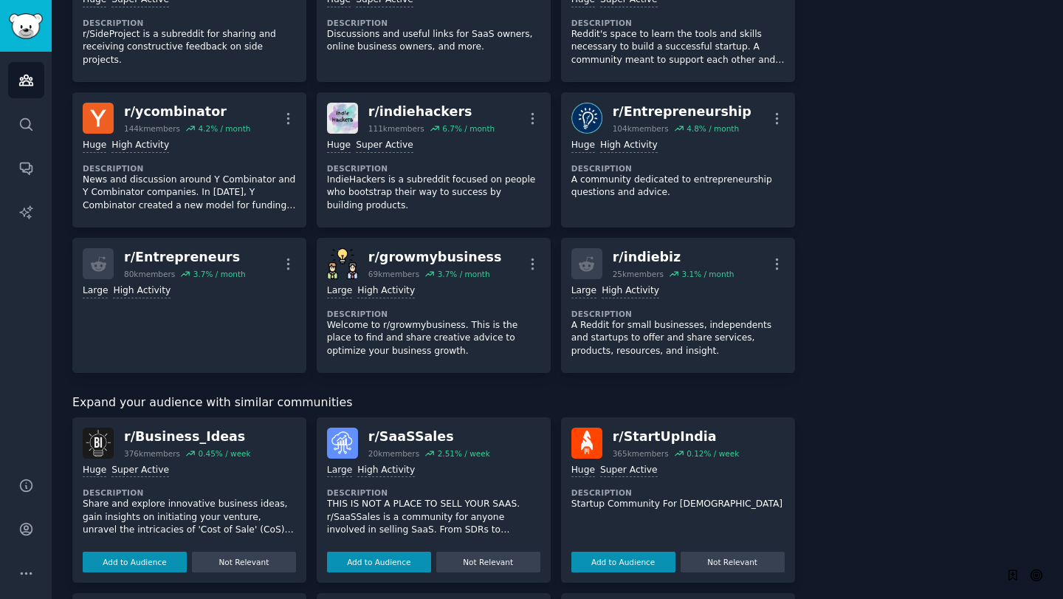
scroll to position [981, 0]
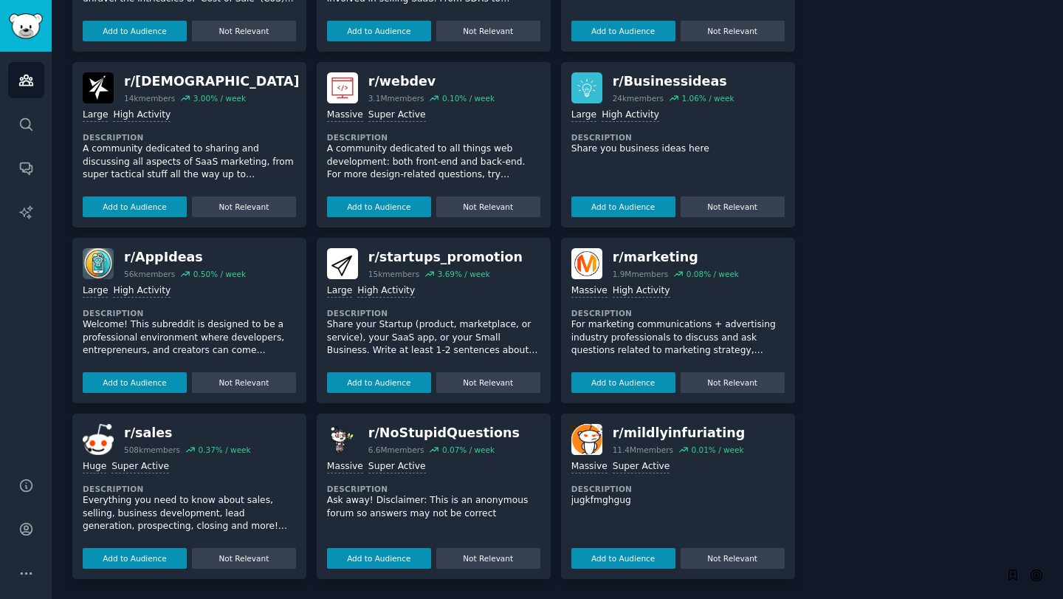
click at [452, 254] on div "r/ startups_promotion" at bounding box center [445, 257] width 154 height 18
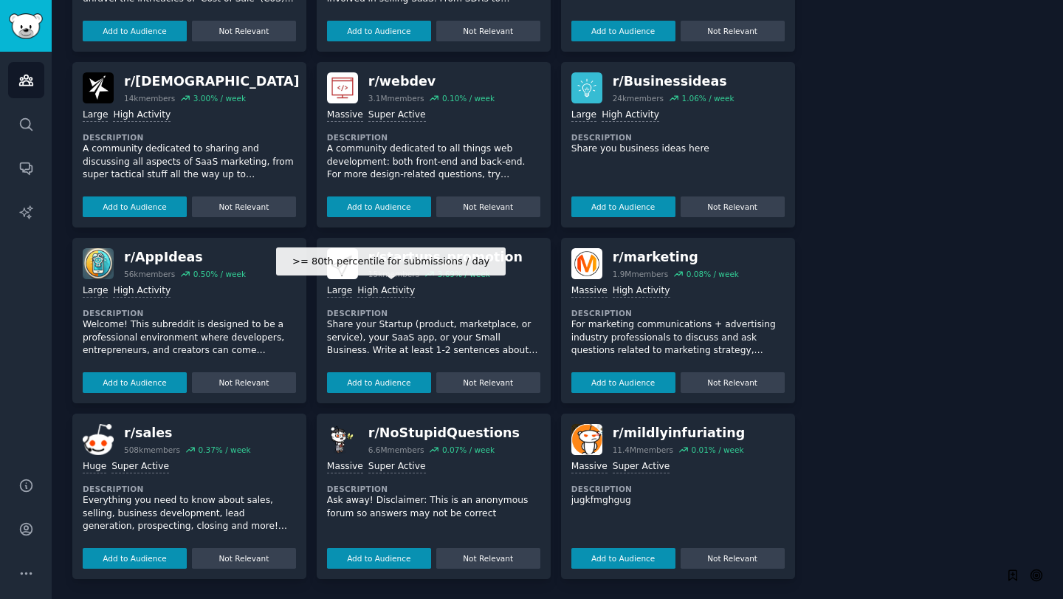
click at [340, 259] on img at bounding box center [342, 263] width 31 height 31
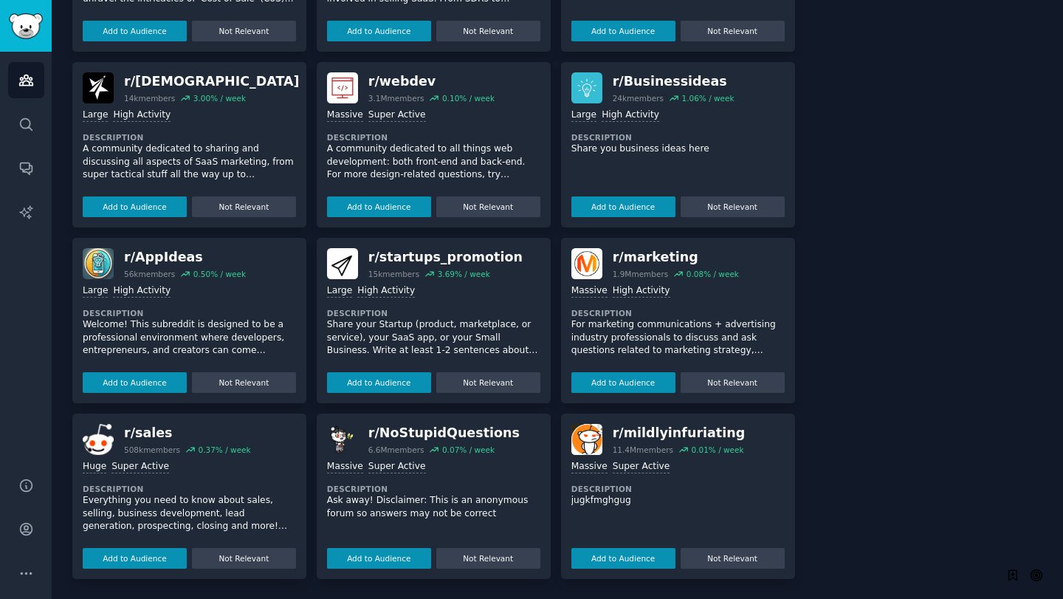
click at [401, 253] on div "r/ startups_promotion" at bounding box center [445, 257] width 154 height 18
click at [411, 256] on div "r/ startups_promotion" at bounding box center [445, 257] width 154 height 18
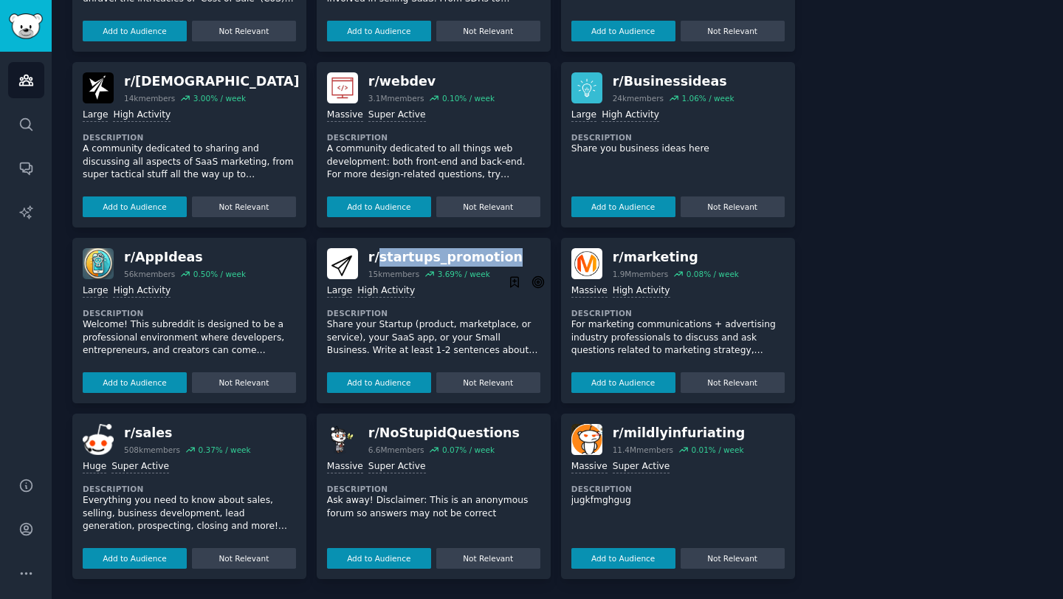
drag, startPoint x: 411, startPoint y: 256, endPoint x: 438, endPoint y: 256, distance: 26.6
click at [438, 256] on div "r/ startups_promotion" at bounding box center [445, 257] width 154 height 18
